Goal: Obtain resource: Download file/media

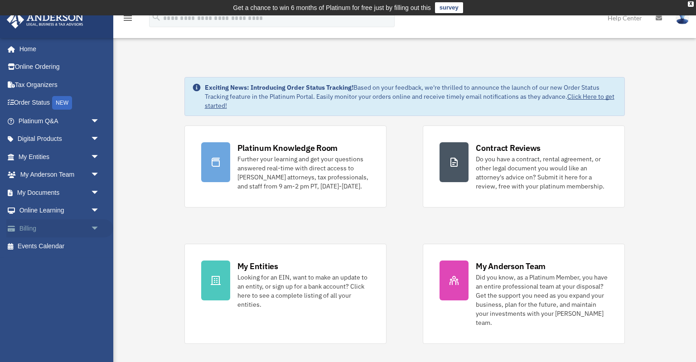
click at [86, 231] on link "Billing arrow_drop_down" at bounding box center [59, 228] width 107 height 18
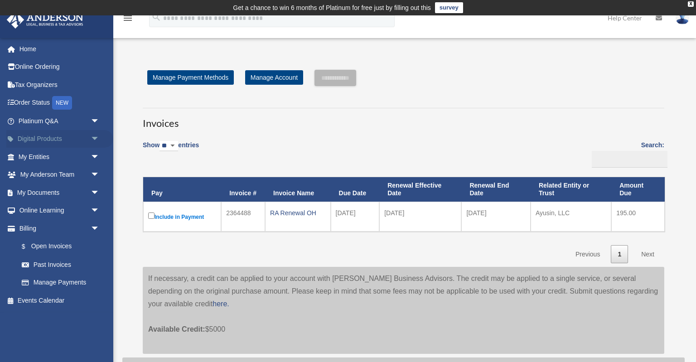
click at [99, 135] on span "arrow_drop_down" at bounding box center [100, 139] width 18 height 19
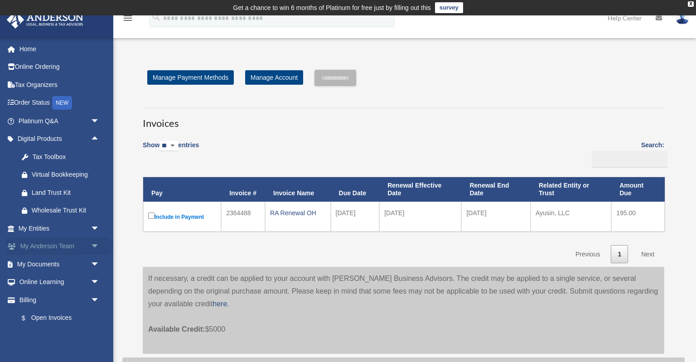
click at [92, 242] on span "arrow_drop_down" at bounding box center [100, 246] width 18 height 19
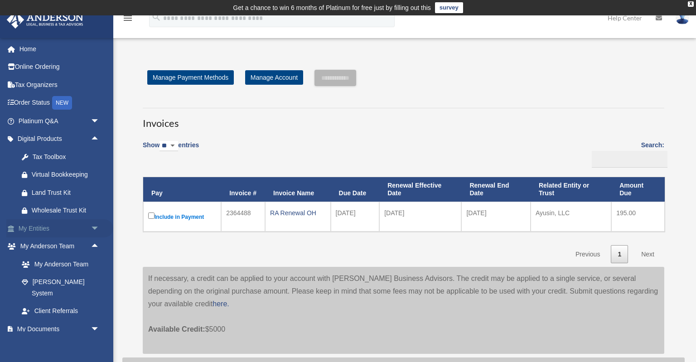
click at [99, 226] on span "arrow_drop_down" at bounding box center [100, 228] width 18 height 19
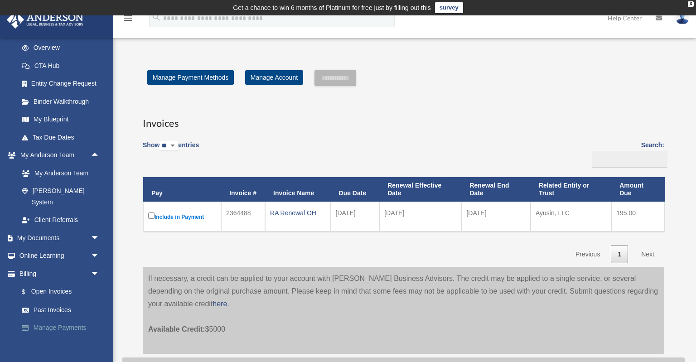
scroll to position [212, 0]
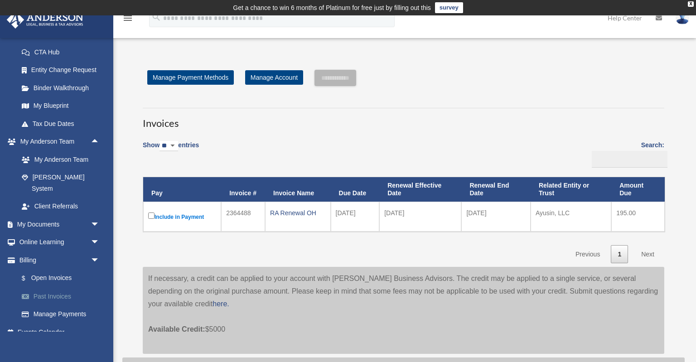
click at [67, 287] on link "Past Invoices" at bounding box center [63, 296] width 101 height 18
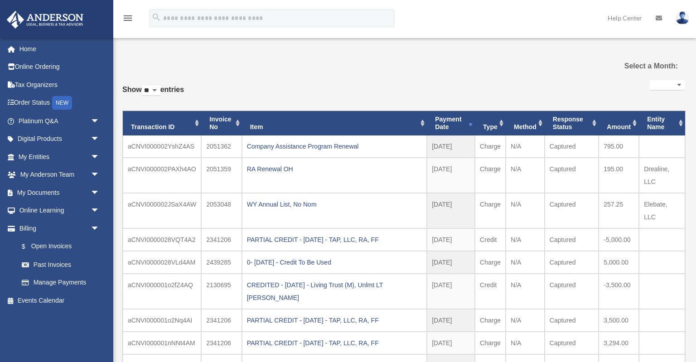
select select
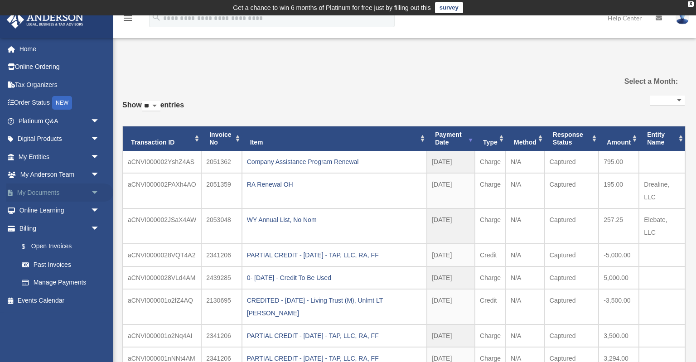
click at [96, 194] on span "arrow_drop_down" at bounding box center [100, 193] width 18 height 19
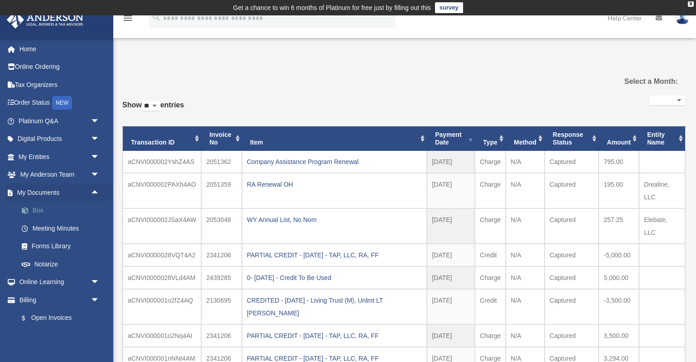
click at [59, 209] on link "Box" at bounding box center [63, 211] width 101 height 18
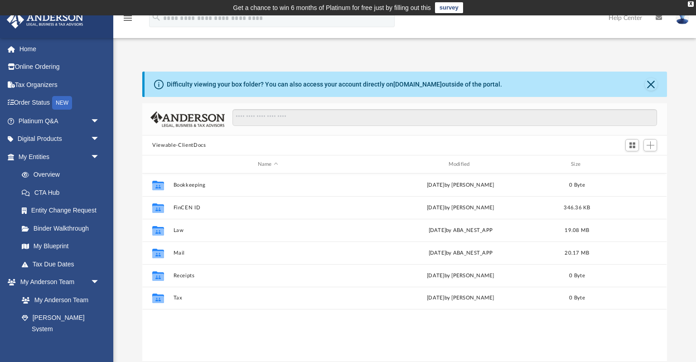
scroll to position [206, 524]
click at [93, 121] on span "arrow_drop_down" at bounding box center [100, 121] width 18 height 19
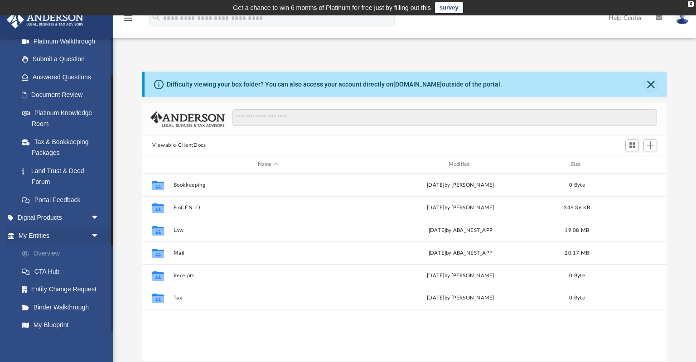
scroll to position [130, 0]
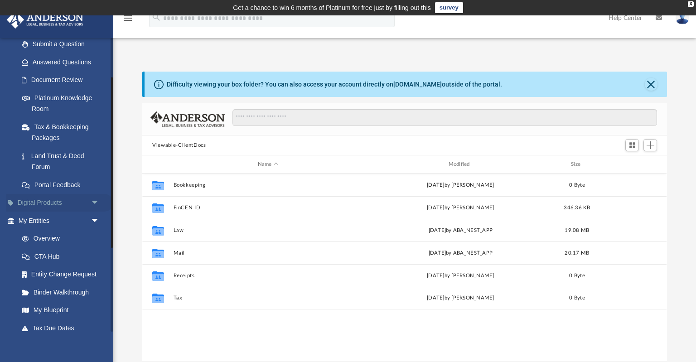
click at [97, 200] on span "arrow_drop_down" at bounding box center [100, 203] width 18 height 19
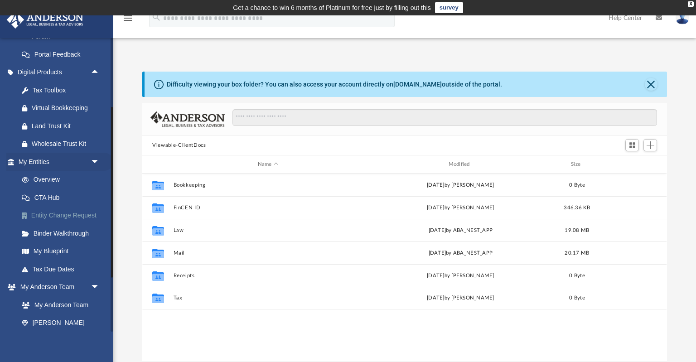
scroll to position [304, 0]
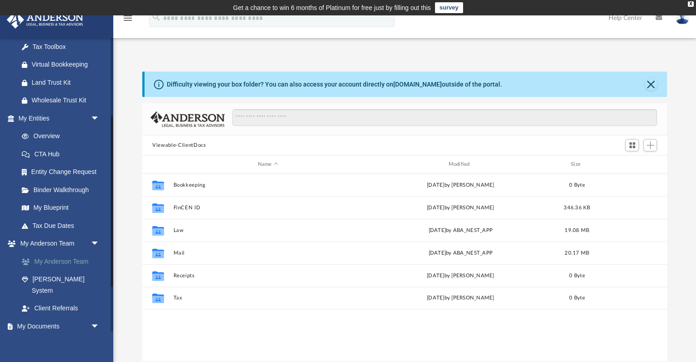
click at [72, 262] on link "My Anderson Team" at bounding box center [63, 261] width 101 height 18
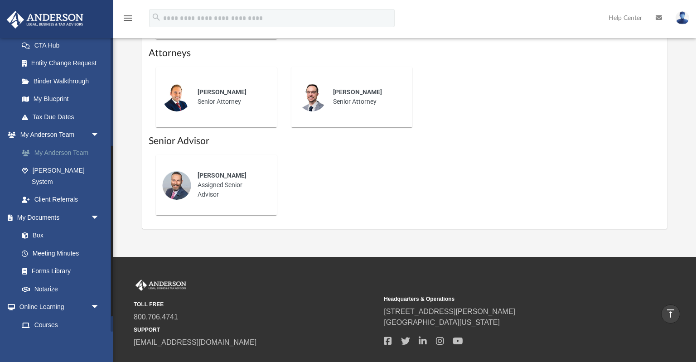
scroll to position [435, 0]
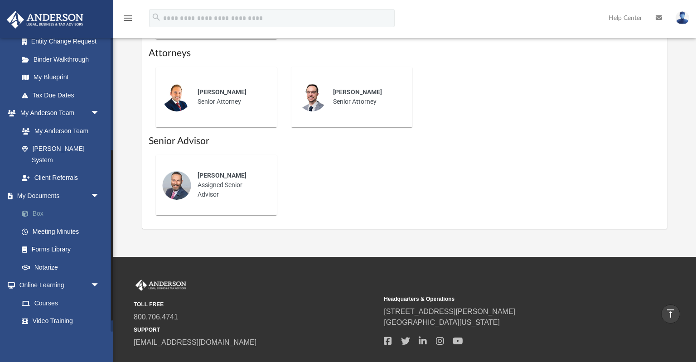
click at [40, 205] on link "Box" at bounding box center [63, 214] width 101 height 18
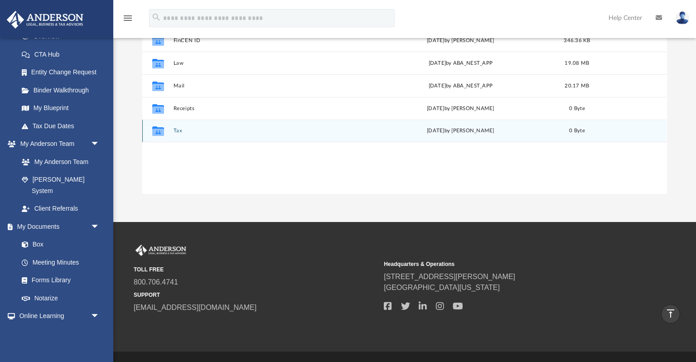
scroll to position [391, 0]
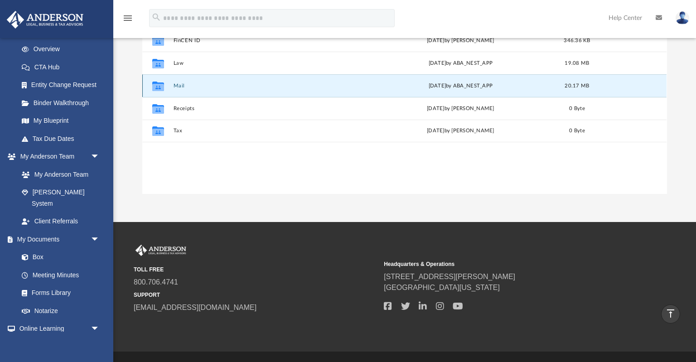
click at [179, 86] on button "Mail" at bounding box center [268, 86] width 189 height 6
click at [182, 84] on button "Mail" at bounding box center [268, 86] width 189 height 6
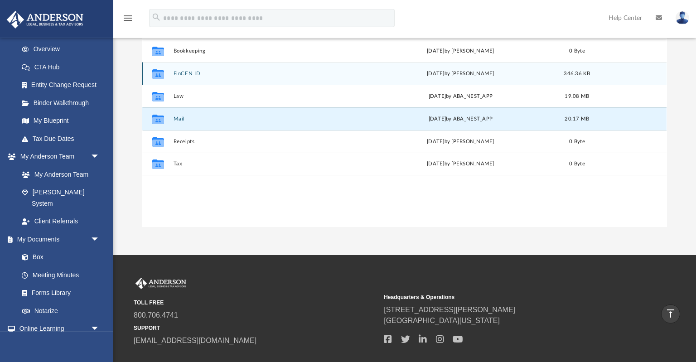
scroll to position [120, 0]
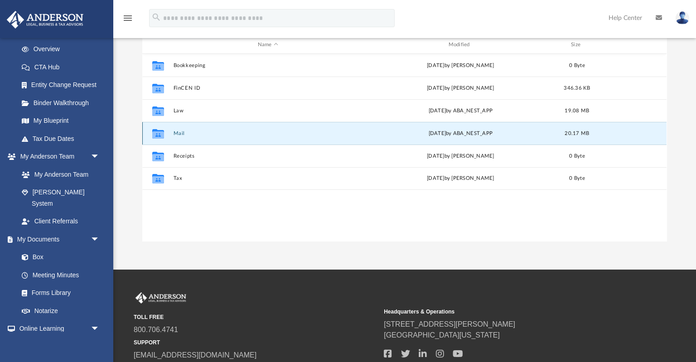
click at [159, 135] on icon "grid" at bounding box center [158, 134] width 12 height 10
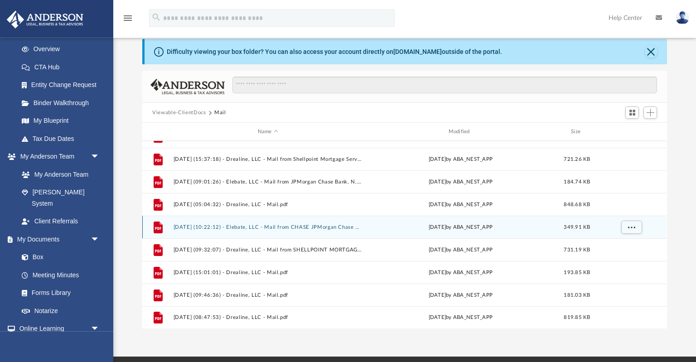
scroll to position [48, 0]
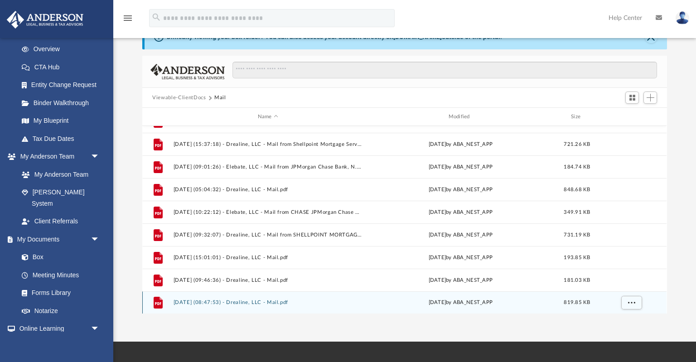
click at [304, 299] on button "2025.10.02 (08:47:53) - Drealine, LLC - Mail.pdf" at bounding box center [268, 302] width 189 height 6
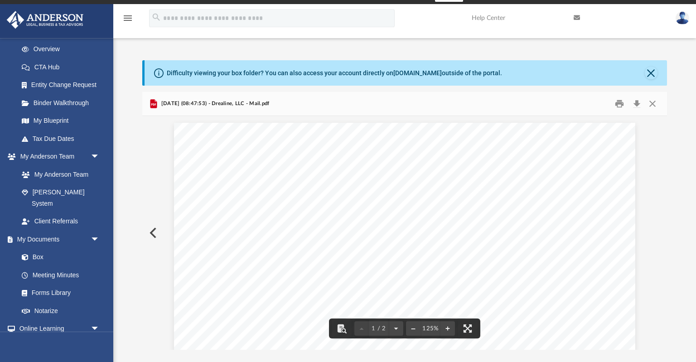
scroll to position [0, 0]
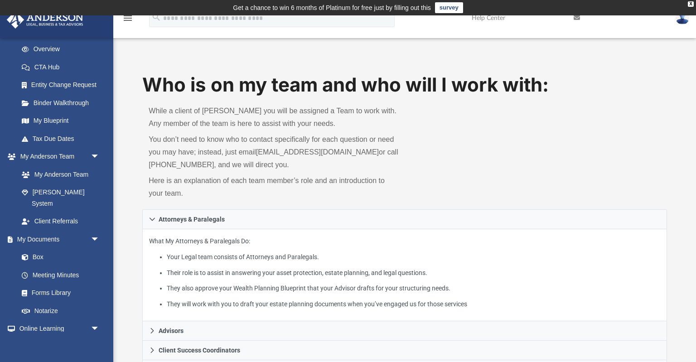
scroll to position [478, 0]
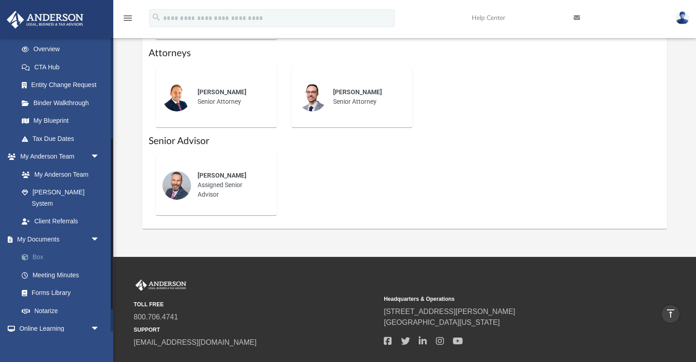
click at [70, 248] on link "Box" at bounding box center [63, 257] width 101 height 18
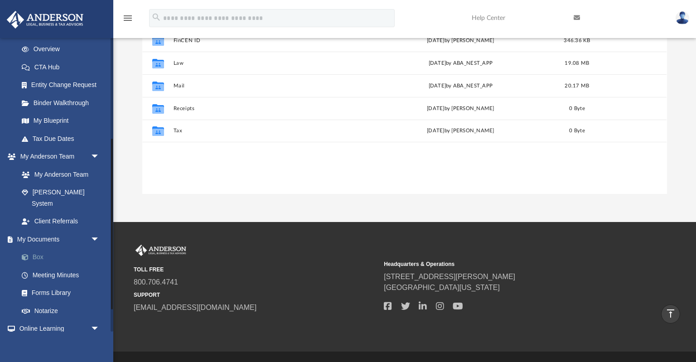
scroll to position [206, 524]
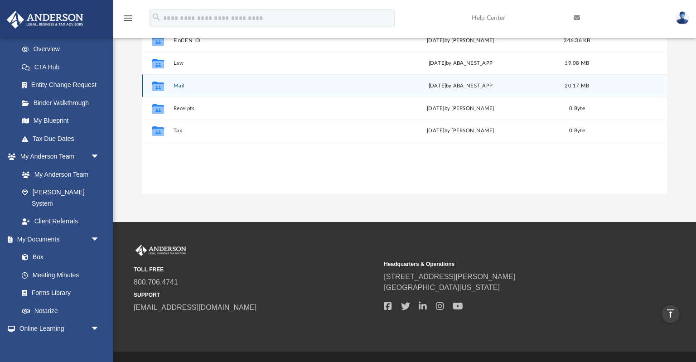
click at [180, 85] on button "Mail" at bounding box center [268, 86] width 189 height 6
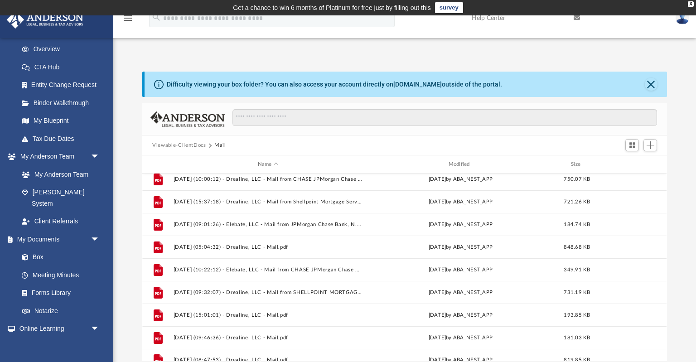
scroll to position [628, 0]
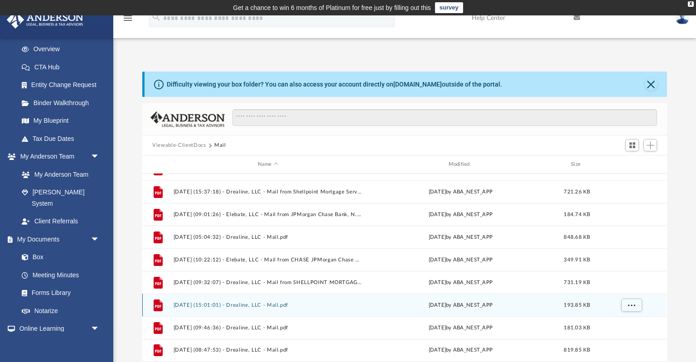
click at [284, 301] on div "File 2025.09.23 (15:01:01) - Drealine, LLC - Mail.pdf Tue Sep 23 2025 by ABA_NE…" at bounding box center [404, 305] width 524 height 23
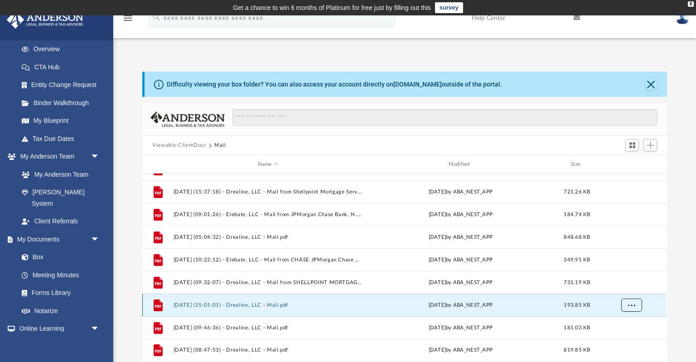
click at [635, 304] on span "More options" at bounding box center [631, 304] width 7 height 5
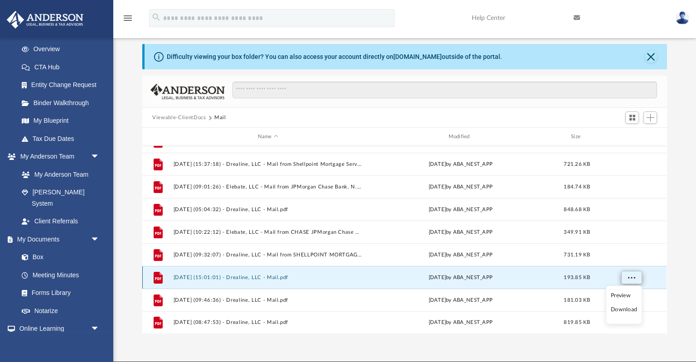
scroll to position [48, 0]
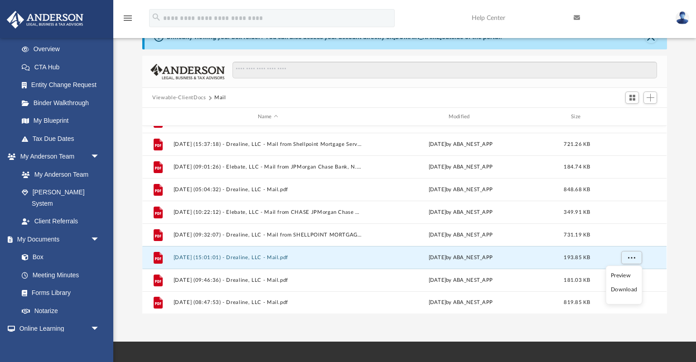
click at [621, 275] on li "Preview" at bounding box center [624, 276] width 26 height 10
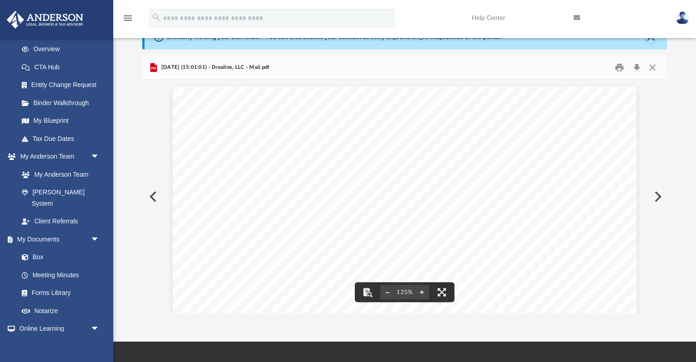
scroll to position [0, 0]
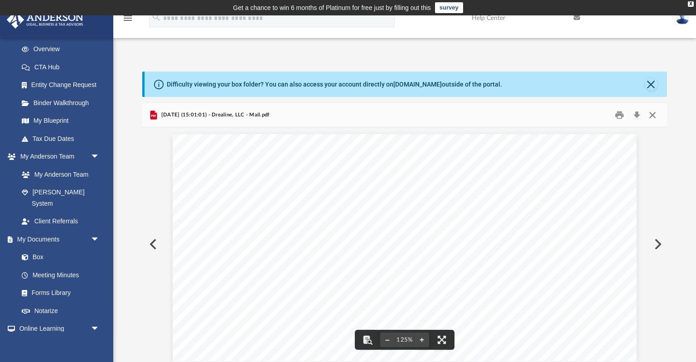
click at [653, 118] on button "Close" at bounding box center [652, 115] width 16 height 14
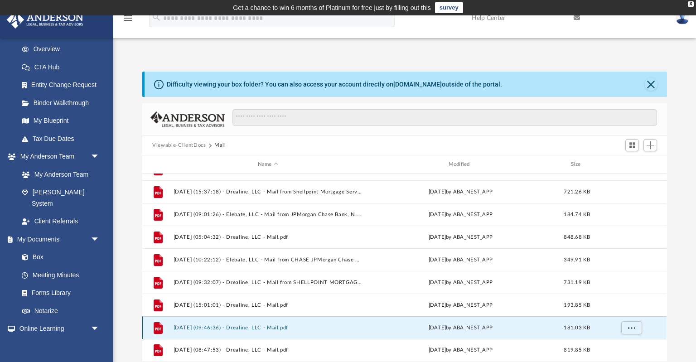
click at [287, 328] on button "2025.09.25 (09:46:36) - Drealine, LLC - Mail.pdf" at bounding box center [268, 328] width 189 height 6
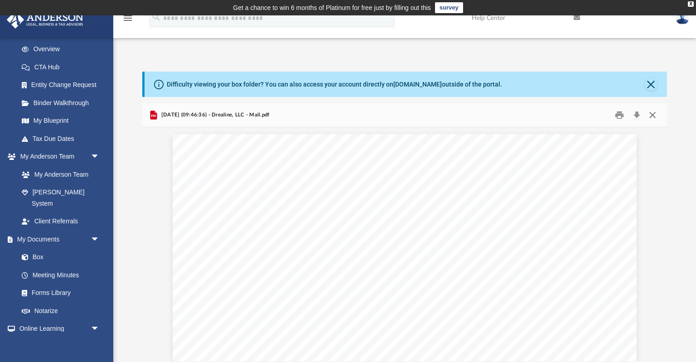
click at [653, 114] on button "Close" at bounding box center [652, 115] width 16 height 14
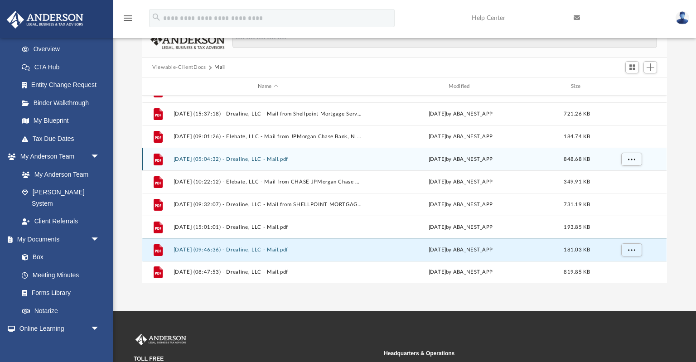
scroll to position [96, 0]
